Goal: Find specific page/section: Find specific page/section

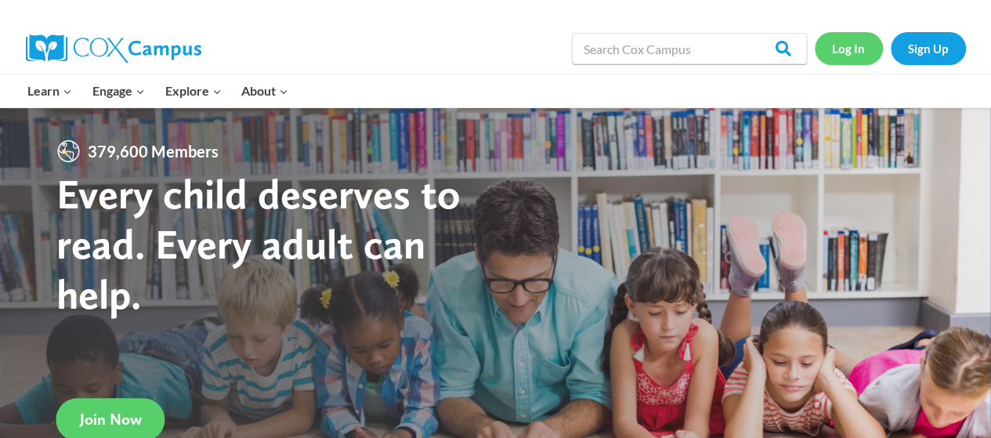
click at [846, 40] on link "Log In" at bounding box center [849, 48] width 68 height 32
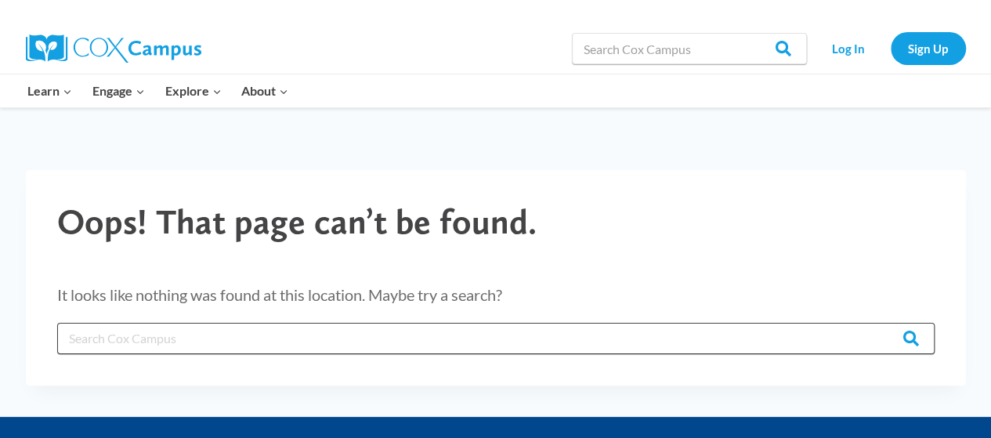
click at [796, 350] on input "Search in [URL][DOMAIN_NAME]" at bounding box center [495, 338] width 877 height 31
type input "a"
type input "teacher pacing guide"
click at [873, 323] on input "Search" at bounding box center [903, 338] width 61 height 31
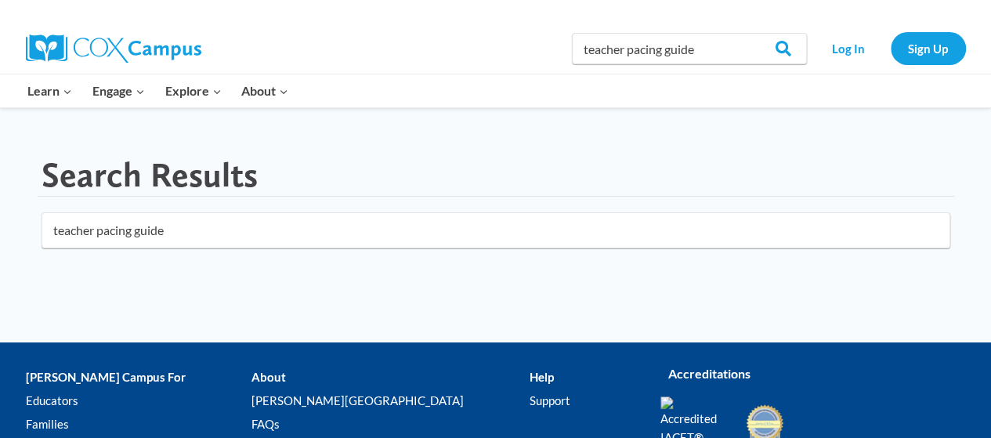
click at [92, 230] on input "teacher pacing guide" at bounding box center [496, 230] width 909 height 36
click button "submit" at bounding box center [0, 0] width 0 height 0
click at [50, 233] on input "teachercourse pacing guide" at bounding box center [496, 230] width 909 height 36
type input "supplemental teachercourse pacing guide"
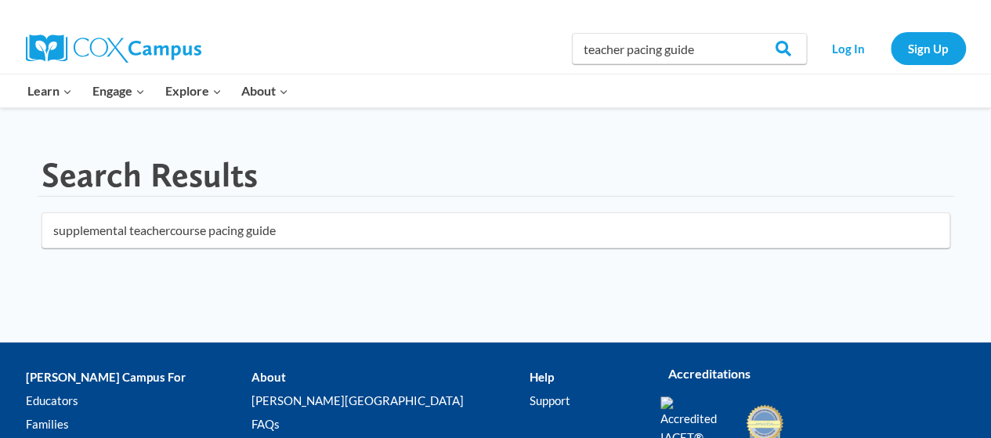
click button "submit" at bounding box center [0, 0] width 0 height 0
click at [280, 249] on main "Search Results supplemental teachercourse pacing guide" at bounding box center [496, 209] width 940 height 141
